Goal: Transaction & Acquisition: Purchase product/service

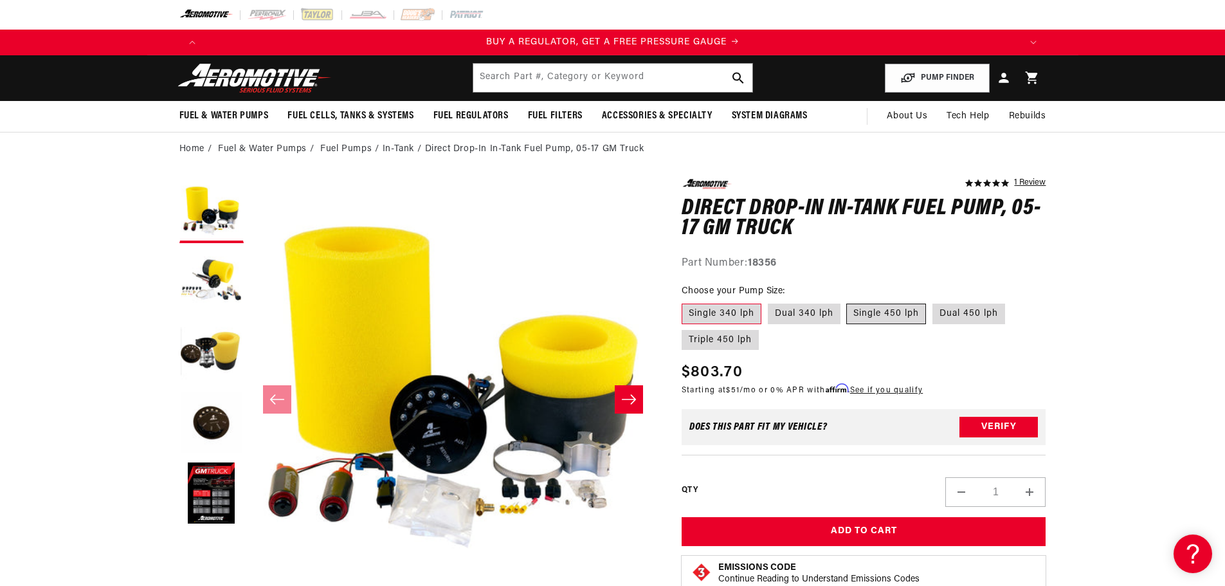
click at [896, 309] on label "Single 450 lph" at bounding box center [886, 313] width 80 height 21
click at [847, 302] on input "Single 450 lph" at bounding box center [847, 301] width 1 height 1
radio input "true"
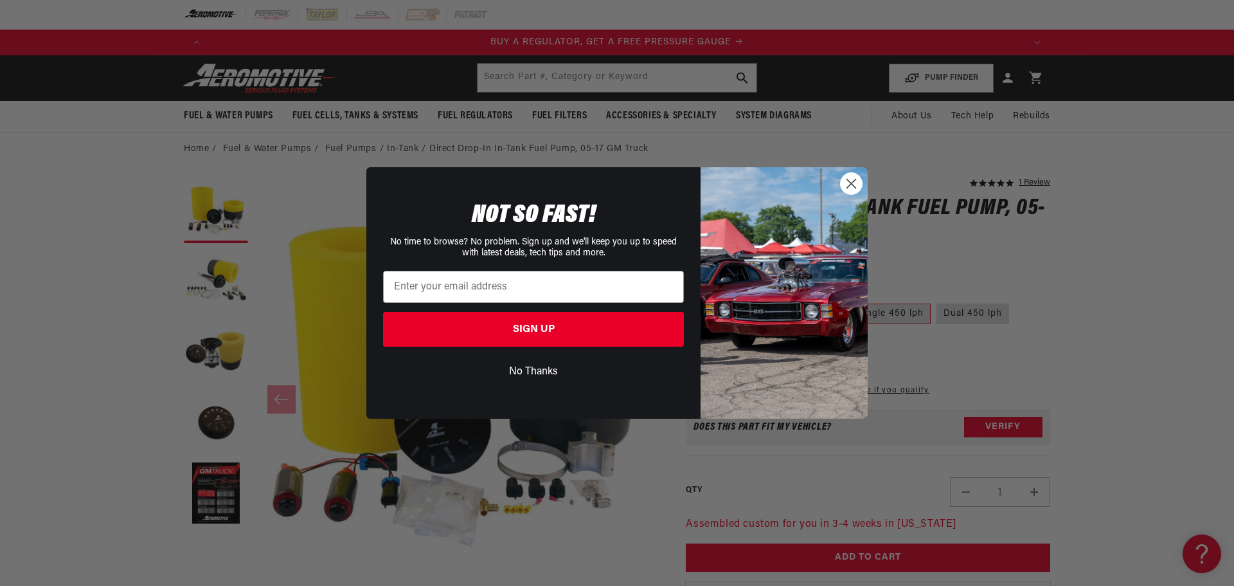
click at [854, 185] on circle "Close dialog" at bounding box center [851, 183] width 21 height 21
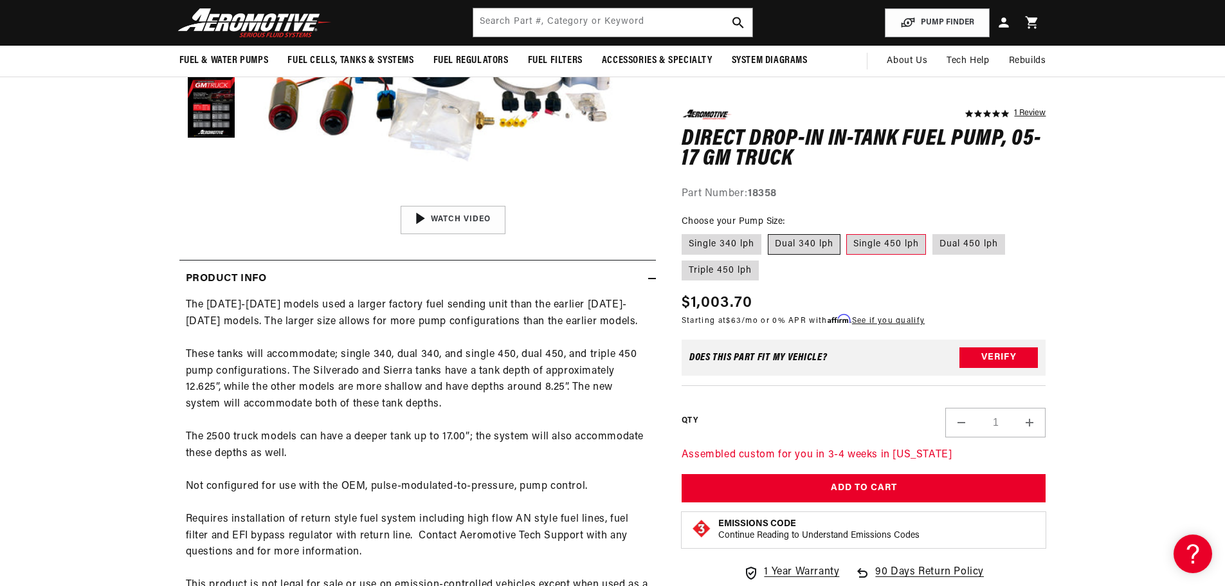
scroll to position [0, 1630]
click at [716, 249] on label "Single 340 lph" at bounding box center [721, 244] width 80 height 21
click at [685, 232] on input "Single 340 lph" at bounding box center [685, 231] width 1 height 1
radio input "true"
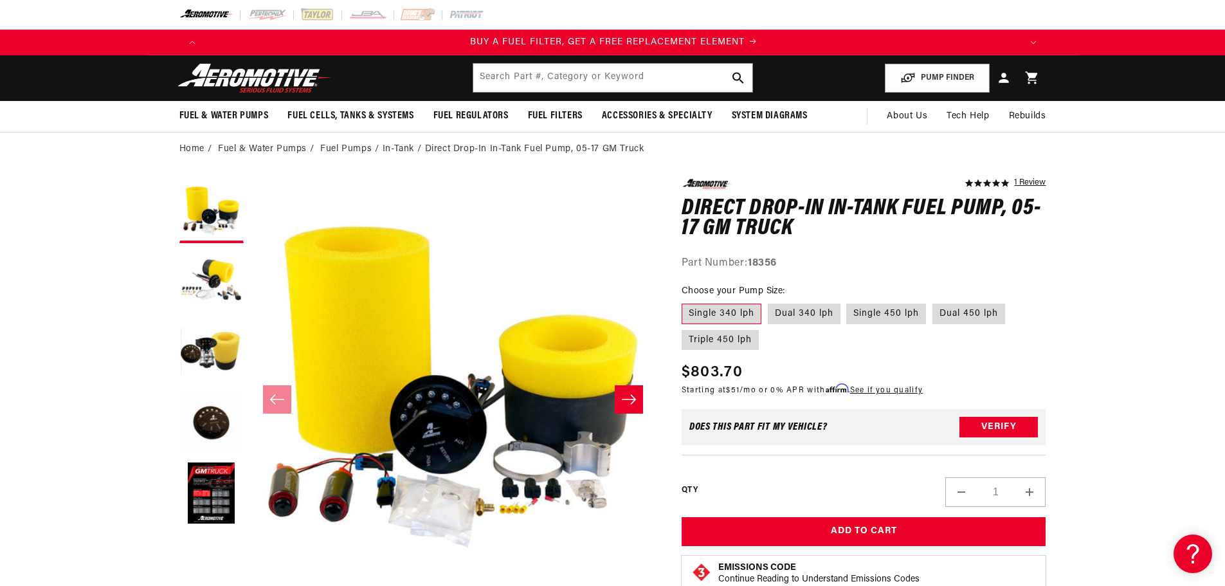
scroll to position [0, 815]
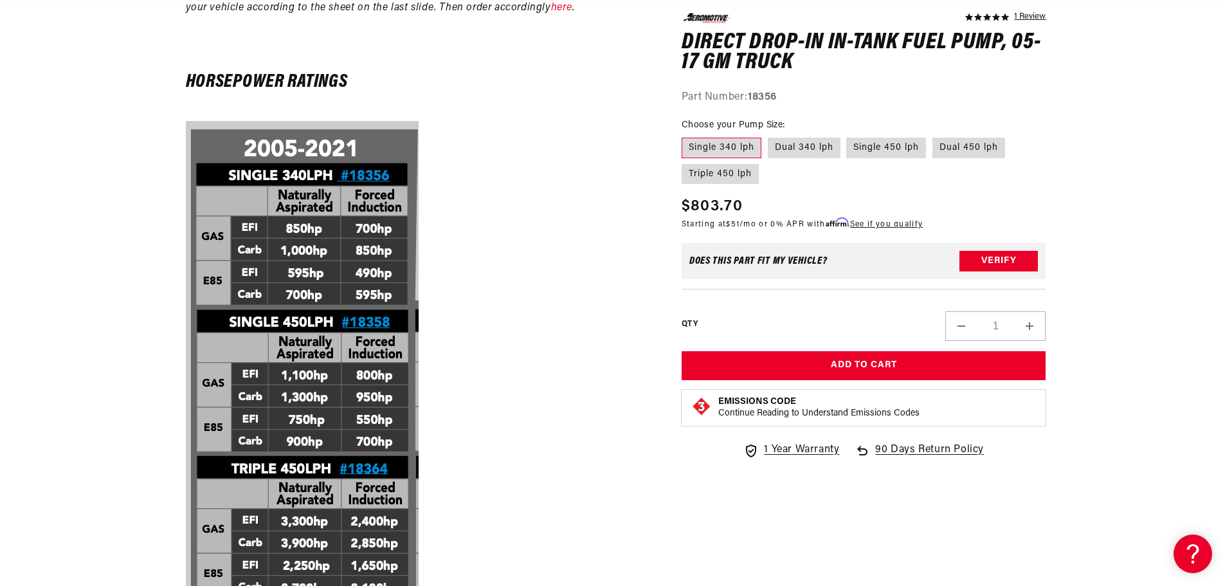
scroll to position [0, 1630]
click at [304, 74] on h6 "Horsepower Ratings" at bounding box center [418, 82] width 464 height 16
